Goal: Communication & Community: Ask a question

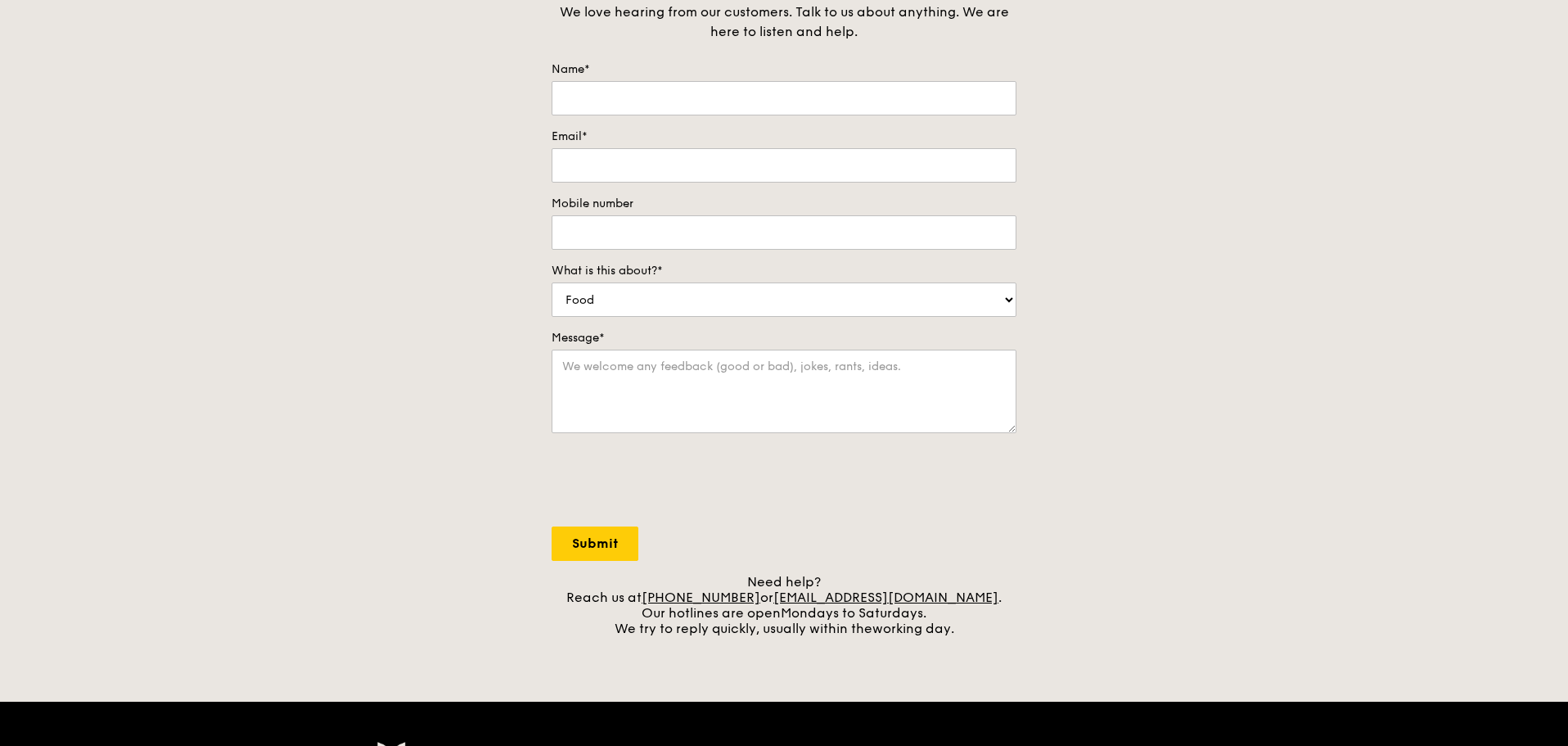
scroll to position [163, 0]
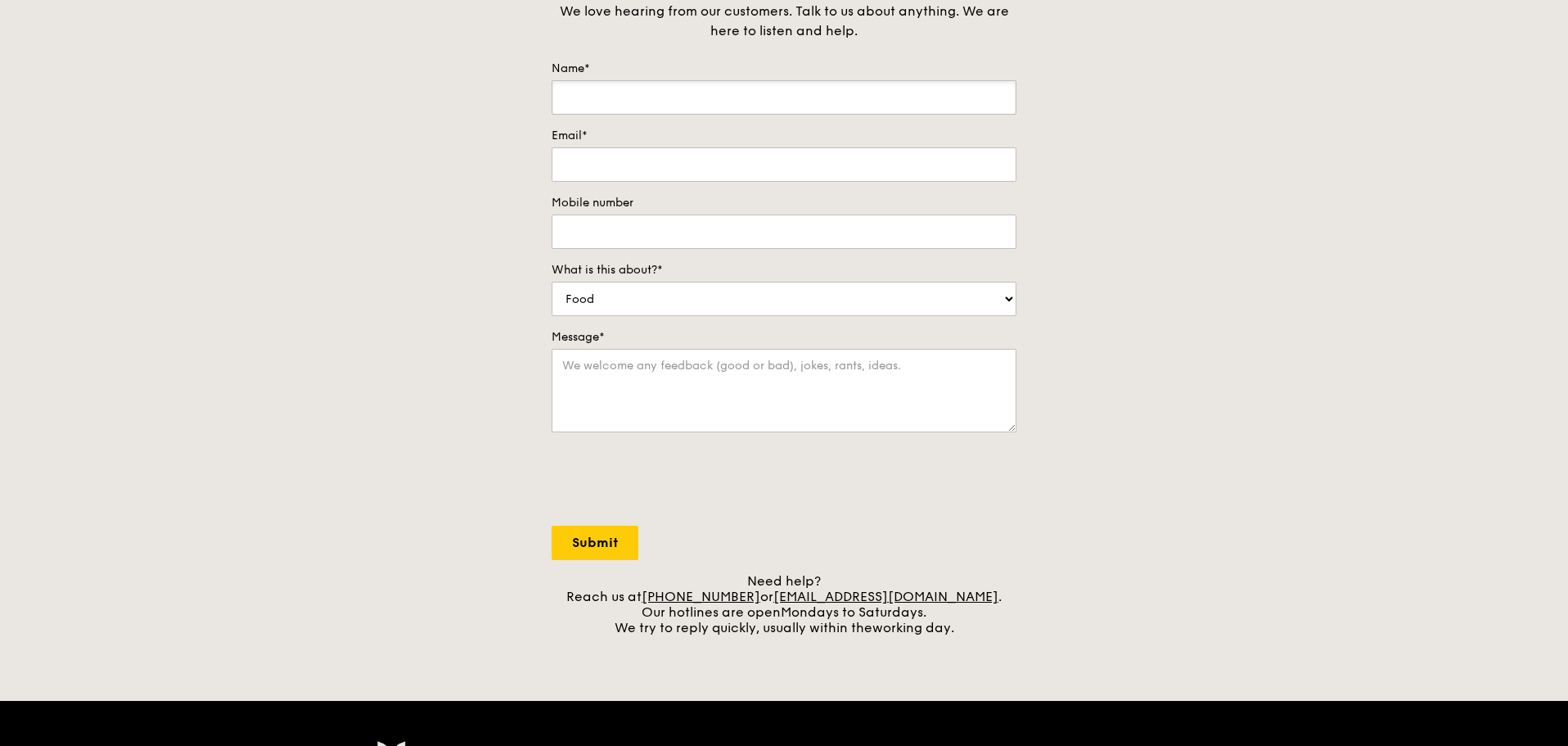
click at [632, 102] on input "Name*" at bounding box center [784, 97] width 465 height 35
type input "Dolphie"
type input "[EMAIL_ADDRESS][DOMAIN_NAME]"
type input "86157936"
click at [614, 311] on select "Food Service Billing/Payment Catering Others" at bounding box center [784, 298] width 465 height 35
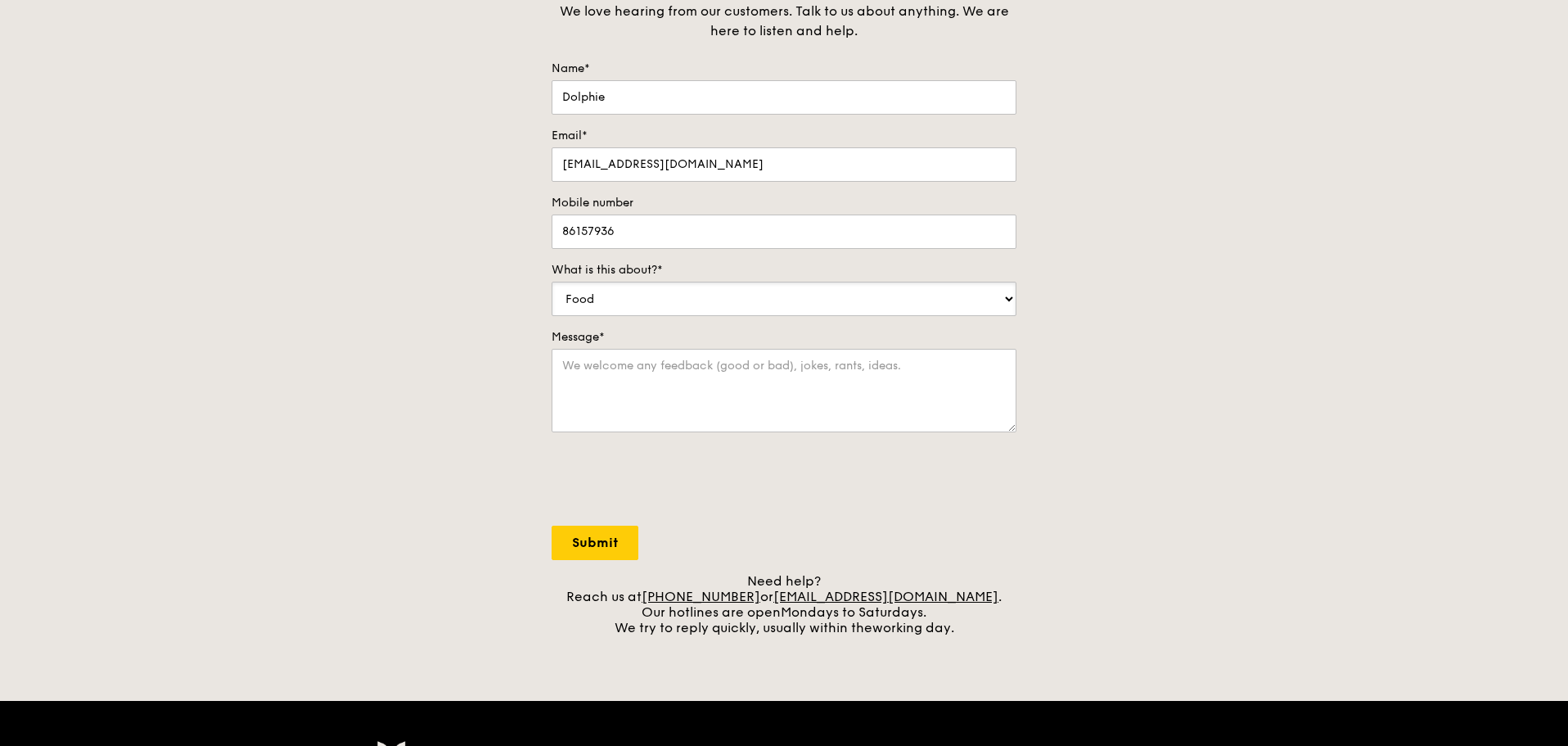
select select "Catering"
click at [552, 281] on select "Food Service Billing/Payment Catering Others" at bounding box center [784, 298] width 465 height 35
click at [726, 412] on textarea "Message*" at bounding box center [784, 390] width 465 height 83
click at [809, 389] on textarea "Message*" at bounding box center [784, 390] width 465 height 83
paste textarea "Hi, I'm writing to enquire about catering options for an upcoming two-day works…"
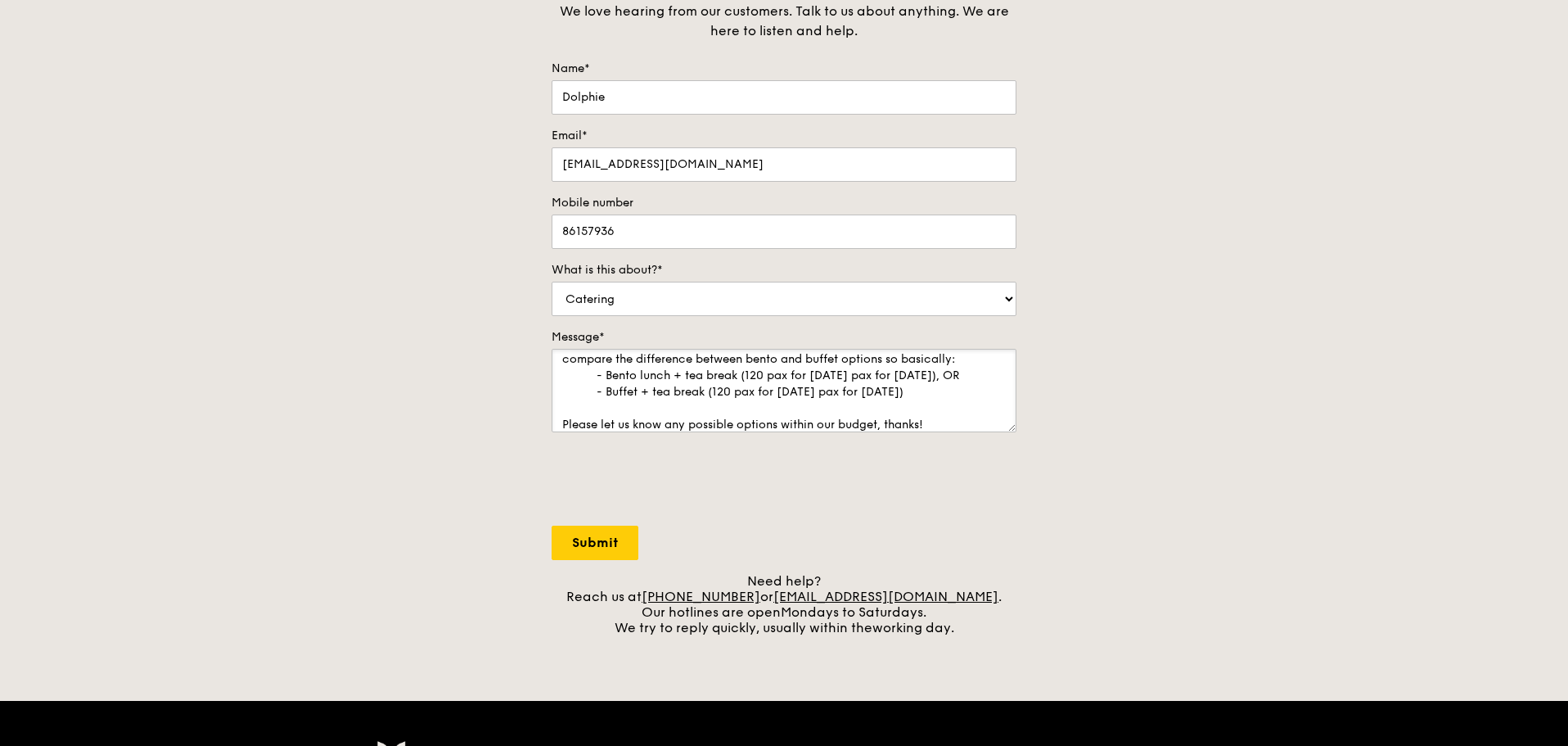
scroll to position [0, 0]
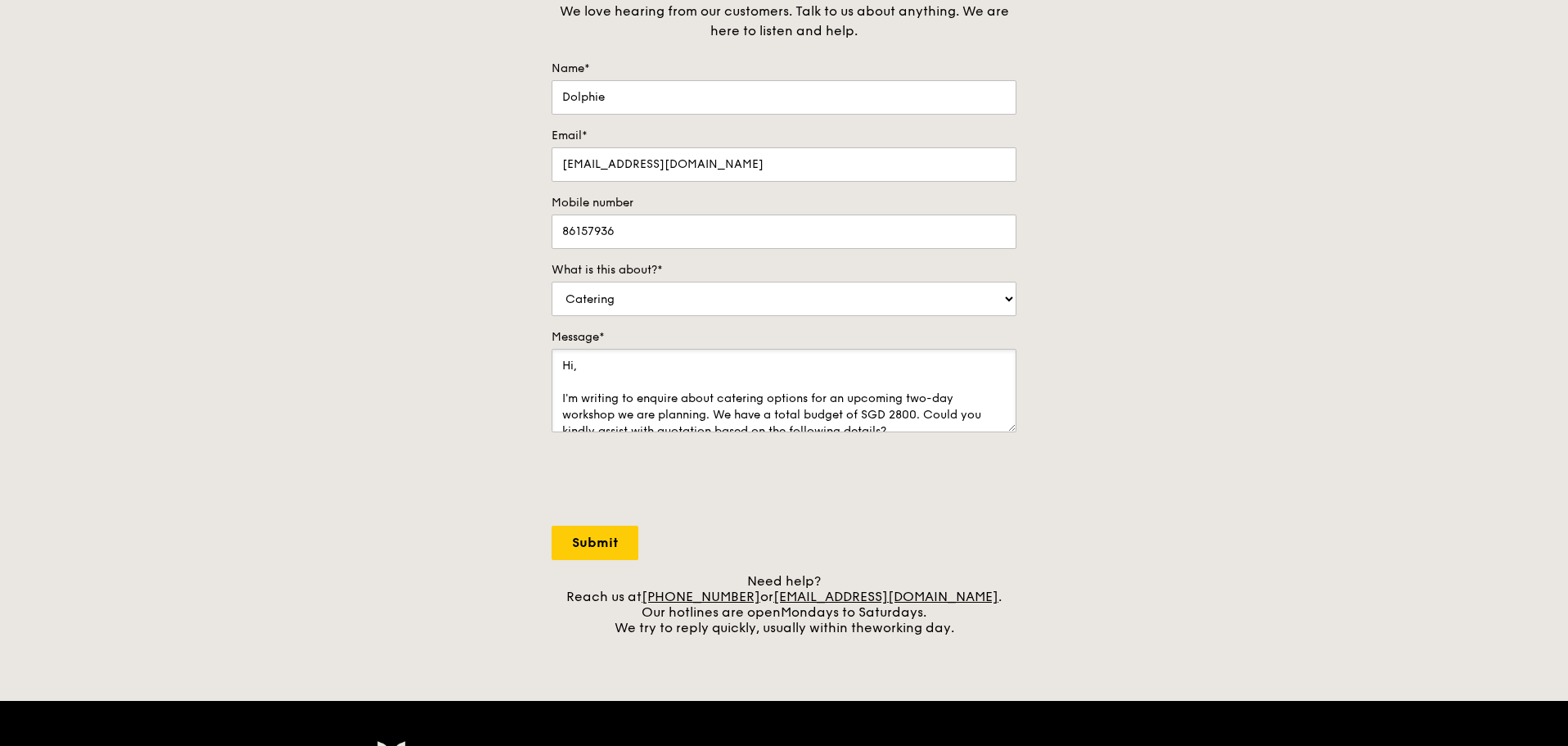
type textarea "Hi, I'm writing to enquire about catering options for an upcoming two-day works…"
click at [595, 543] on input "Submit" at bounding box center [595, 542] width 87 height 35
select select "Food"
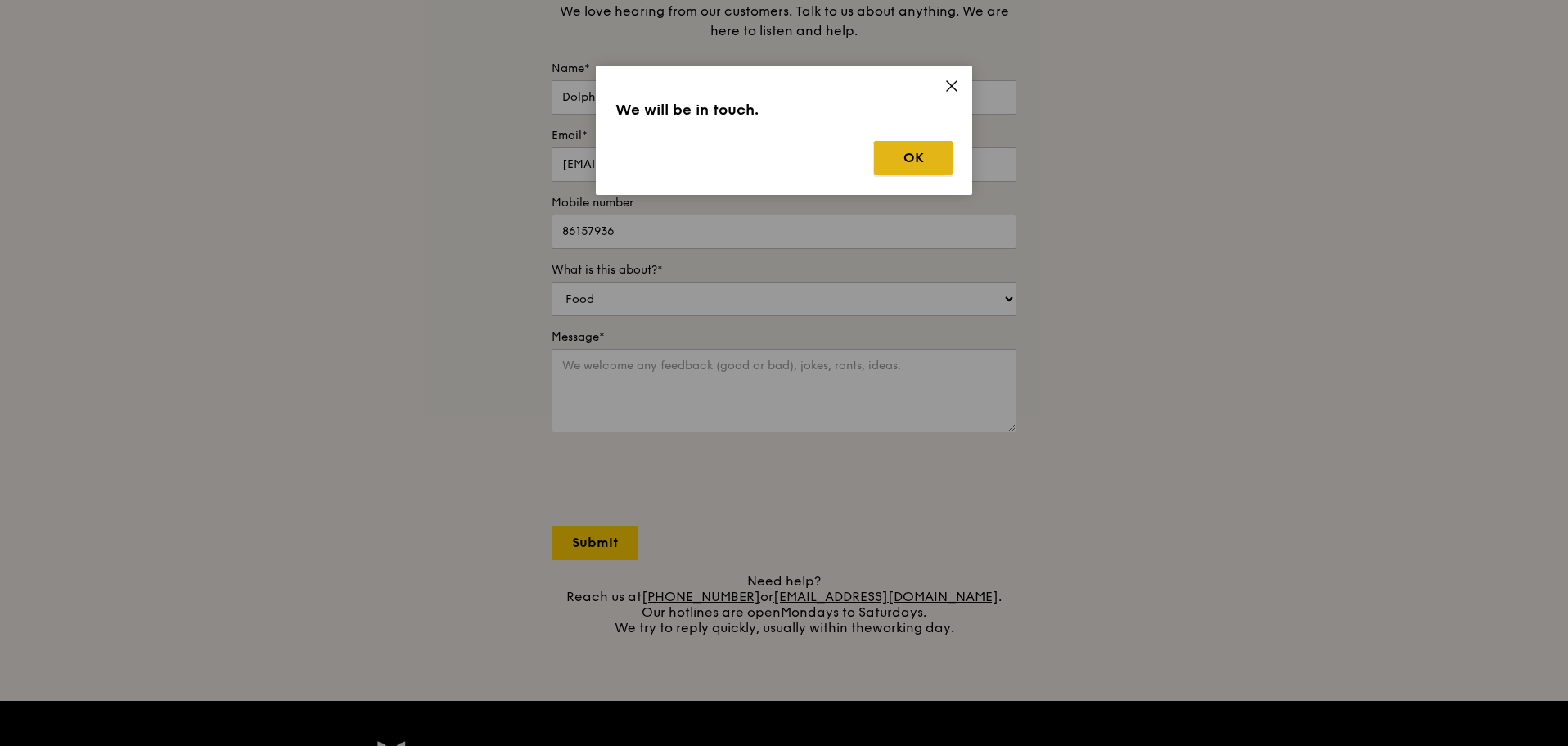
click at [913, 160] on button "OK" at bounding box center [912, 158] width 78 height 35
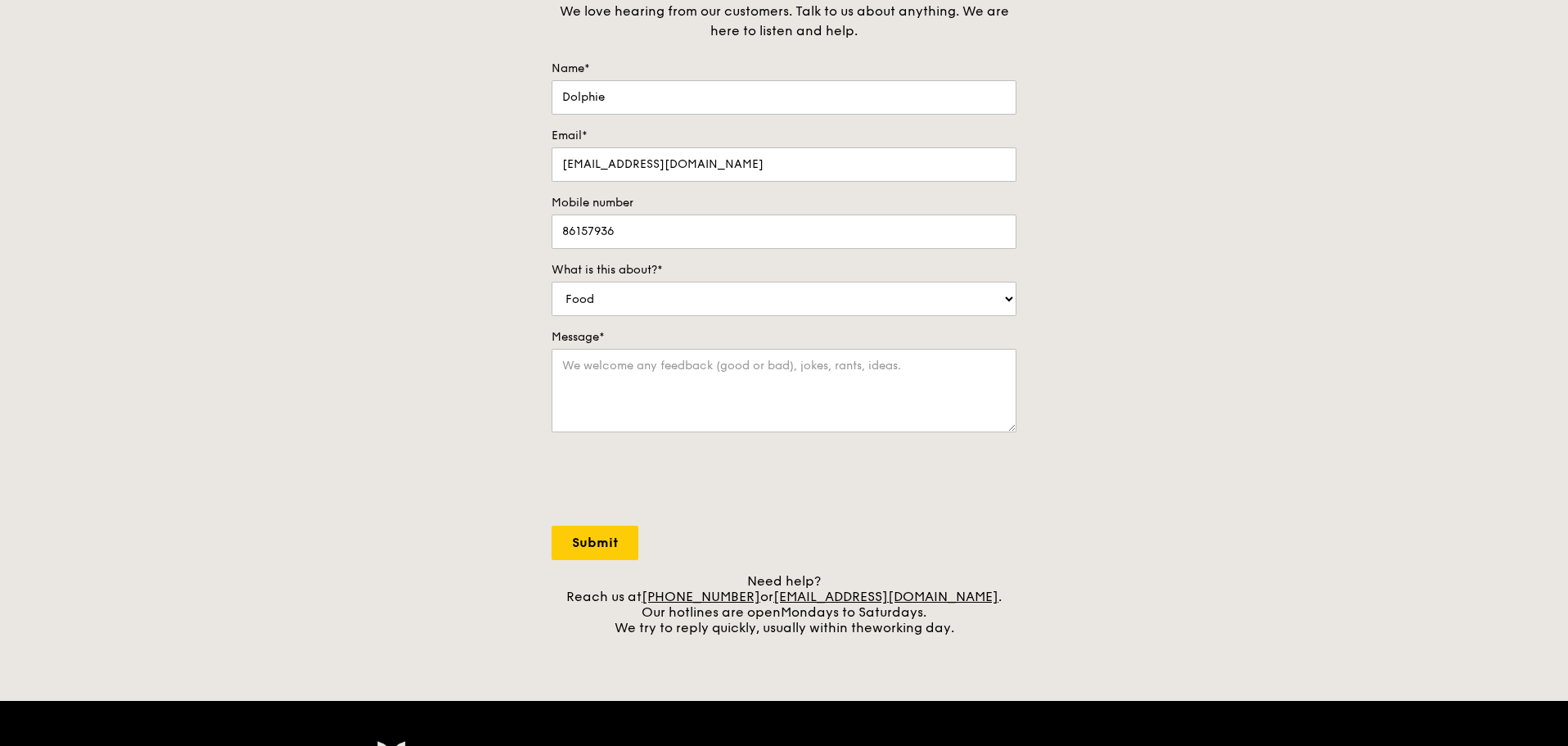
click at [1228, 371] on div "Contact us We love hearing from our customers. Talk to us about anything. We ar…" at bounding box center [784, 292] width 1568 height 685
